Goal: Entertainment & Leisure: Consume media (video, audio)

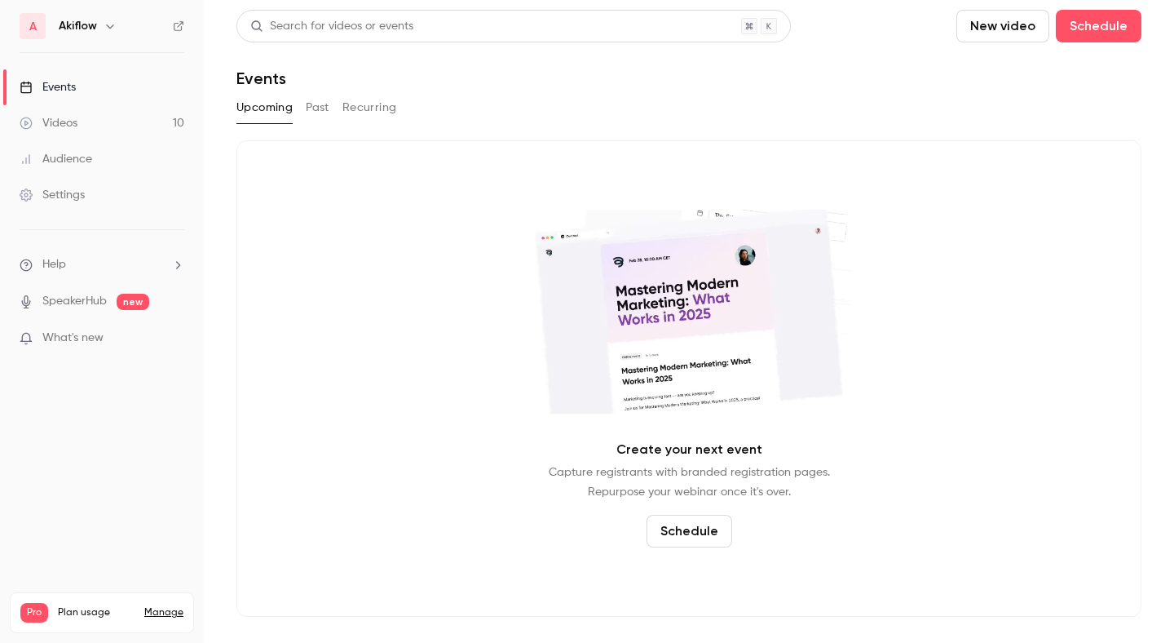
click at [113, 131] on link "Videos 10" at bounding box center [102, 123] width 204 height 36
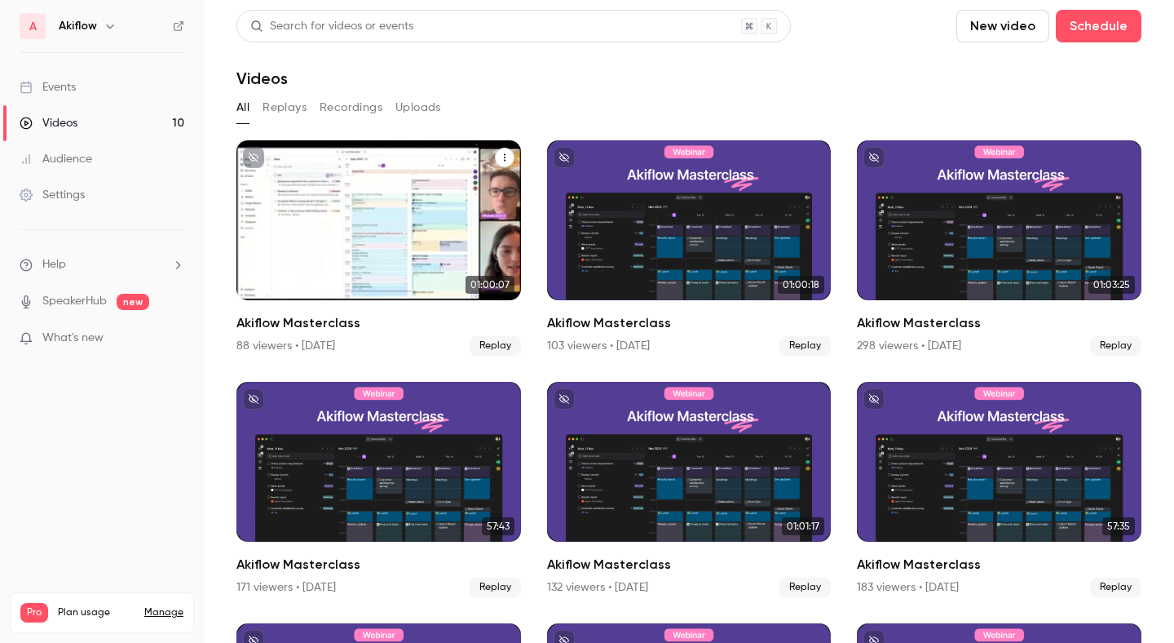
click at [294, 237] on div "Akiflow Masterclass" at bounding box center [379, 220] width 285 height 160
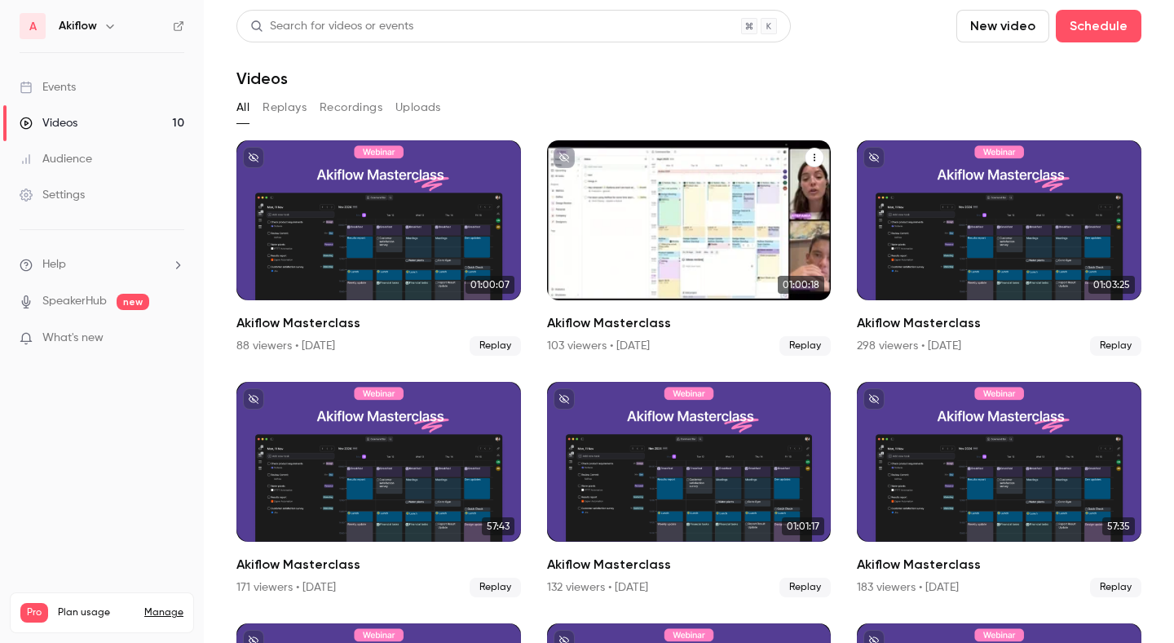
click at [695, 251] on div "Akiflow Masterclass" at bounding box center [689, 220] width 285 height 160
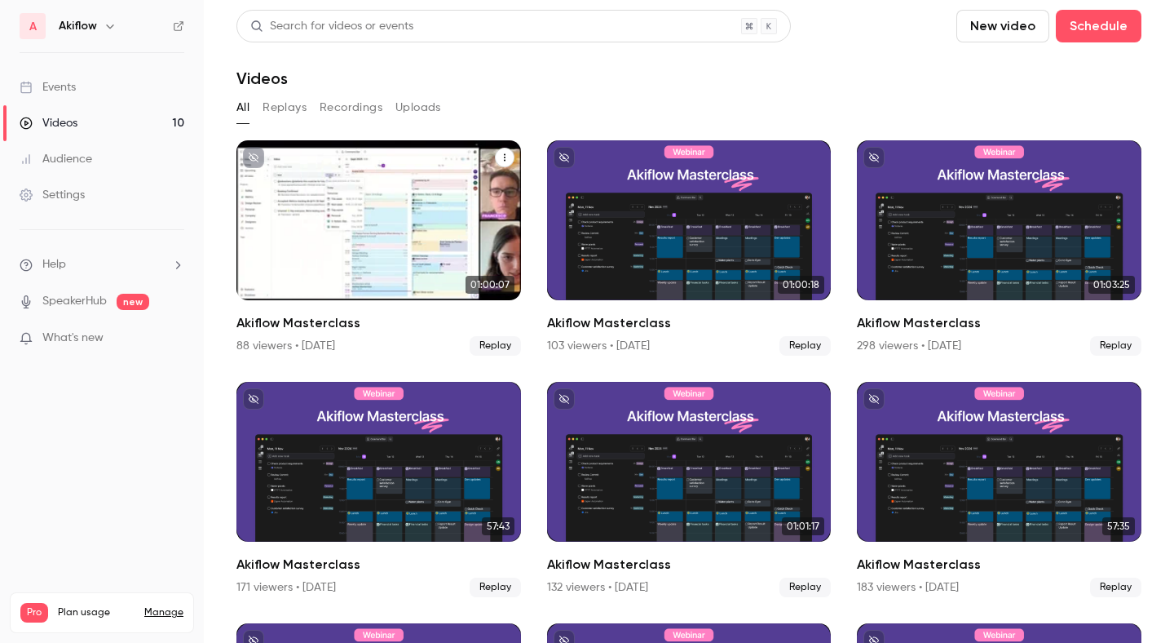
click at [430, 226] on div "Akiflow Masterclass" at bounding box center [379, 220] width 285 height 160
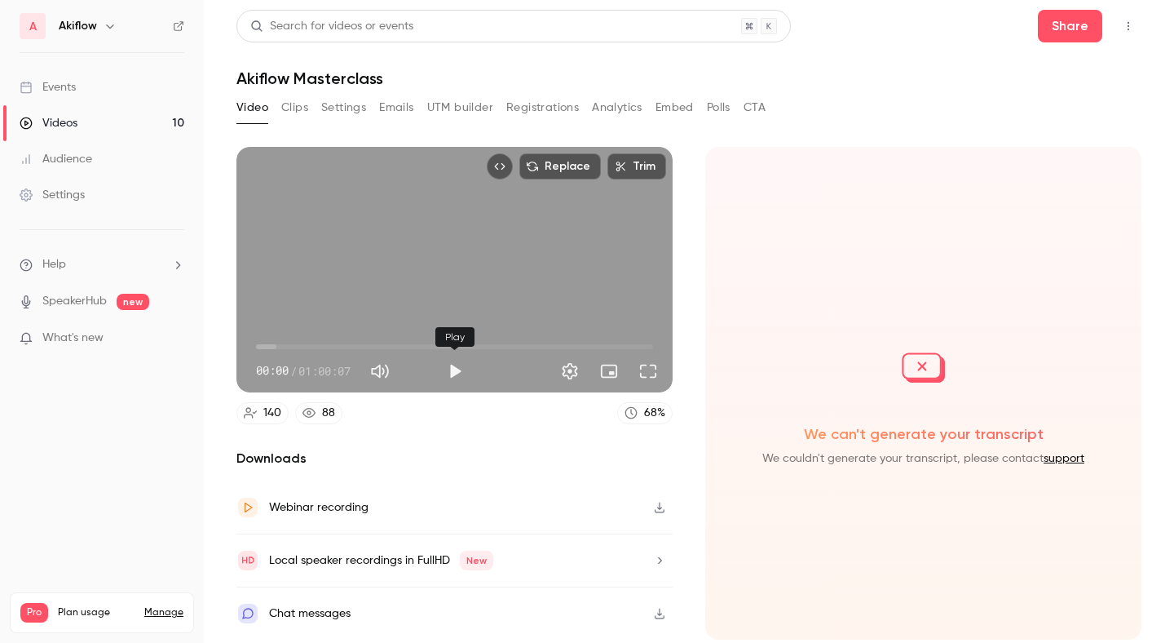
click at [456, 366] on button "Play" at bounding box center [455, 371] width 33 height 33
click at [405, 343] on span "22:28" at bounding box center [454, 347] width 397 height 26
click at [517, 343] on span "22:31" at bounding box center [454, 347] width 397 height 26
click at [592, 348] on span "39:31" at bounding box center [454, 347] width 397 height 26
click at [456, 370] on button "Pause" at bounding box center [455, 371] width 33 height 33
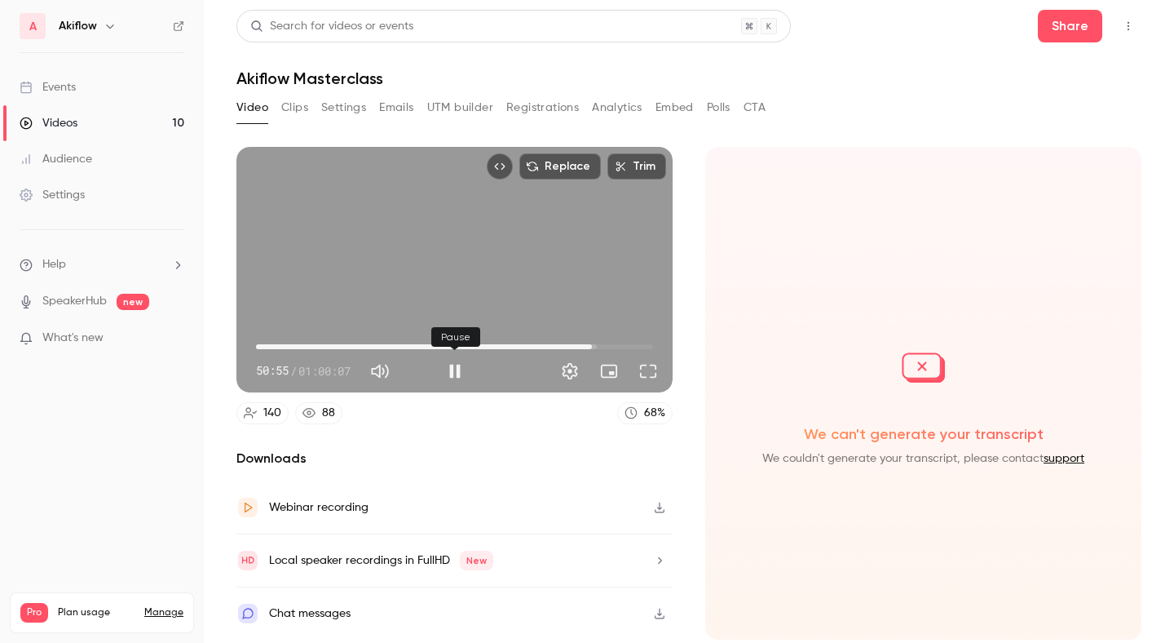
type input "******"
click at [467, 367] on button "Play" at bounding box center [455, 371] width 33 height 33
click at [464, 347] on span "50:55" at bounding box center [454, 347] width 397 height 26
click at [393, 343] on span "31:29" at bounding box center [454, 347] width 397 height 26
click at [468, 377] on button "Pause" at bounding box center [455, 371] width 33 height 33
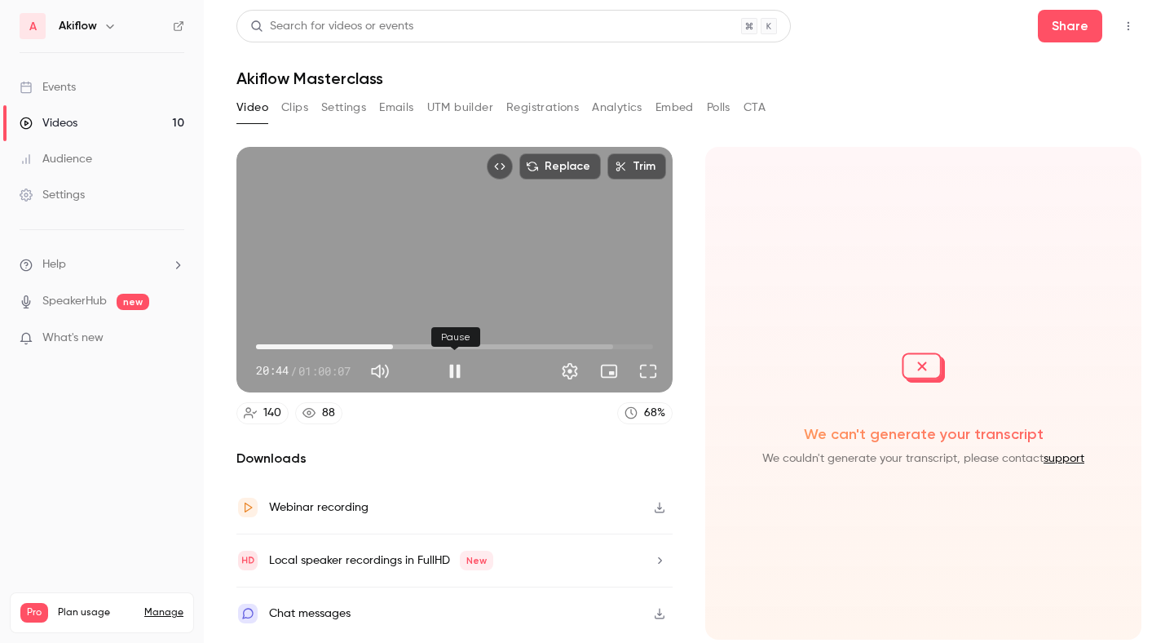
type input "******"
